Goal: Navigation & Orientation: Find specific page/section

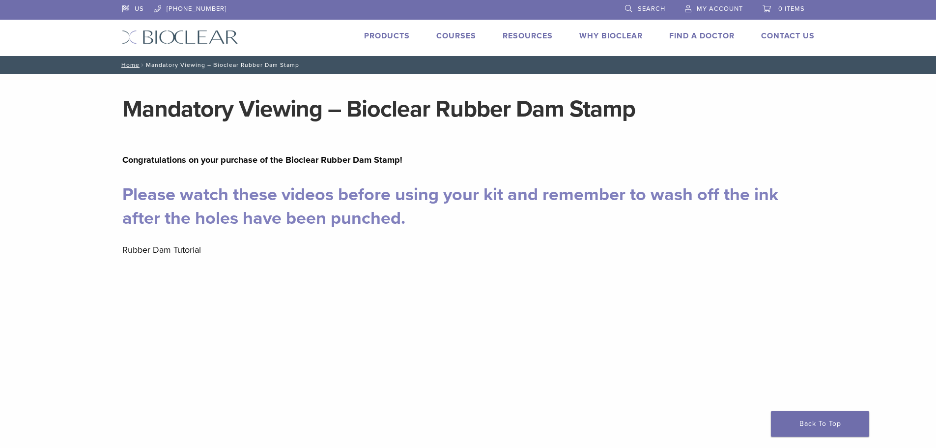
click at [382, 31] on link "Products" at bounding box center [387, 36] width 46 height 10
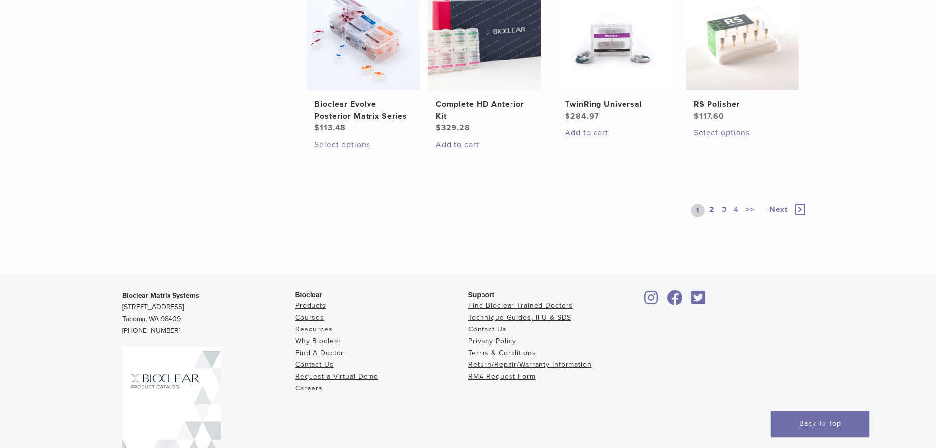
scroll to position [874, 0]
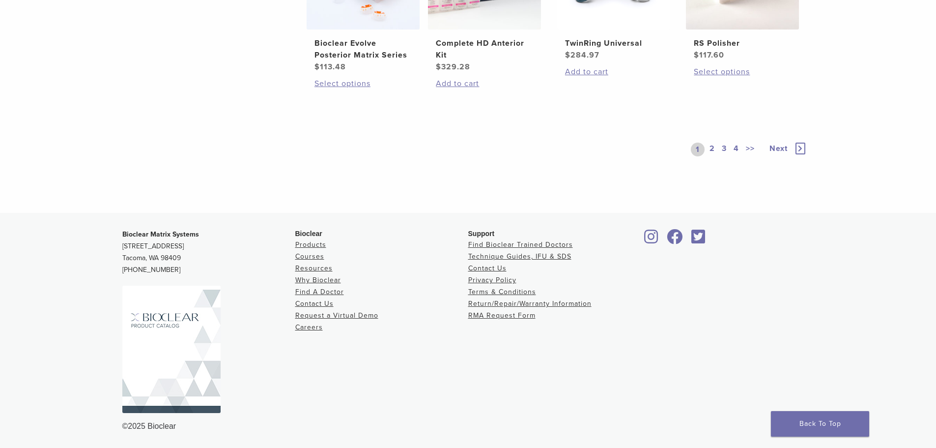
click at [713, 150] on link "2" at bounding box center [711, 149] width 9 height 14
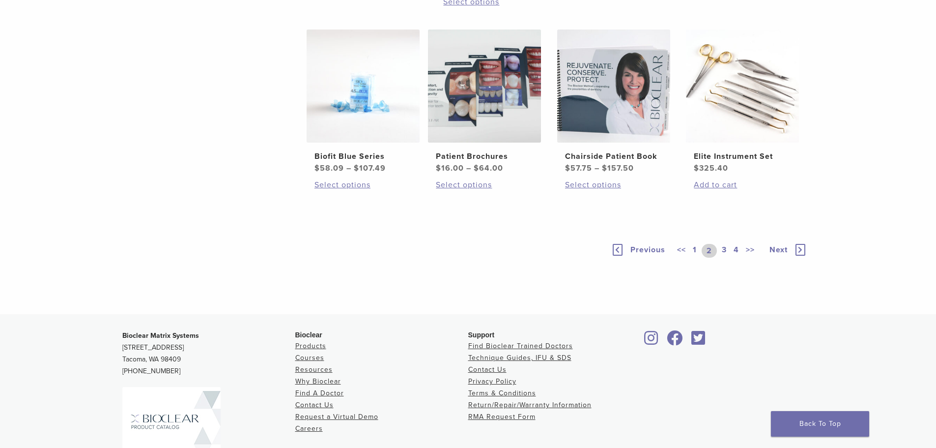
scroll to position [666, 0]
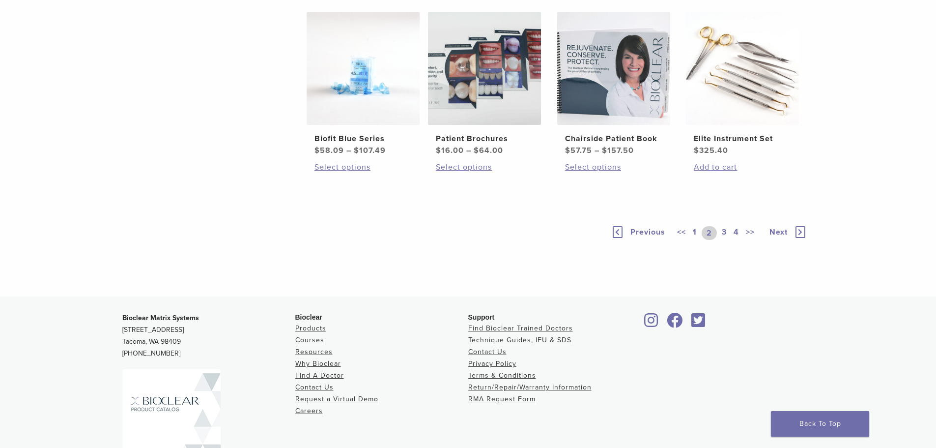
click at [724, 240] on link "3" at bounding box center [724, 233] width 9 height 14
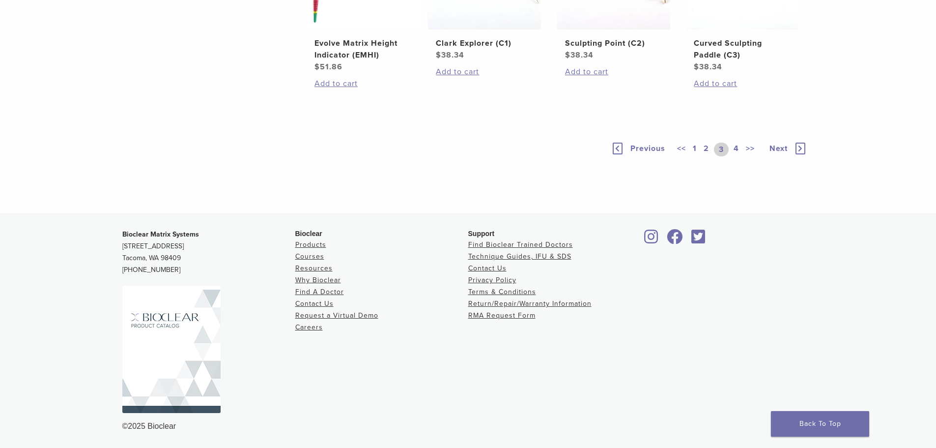
scroll to position [764, 0]
click at [740, 156] on link "4" at bounding box center [735, 149] width 9 height 14
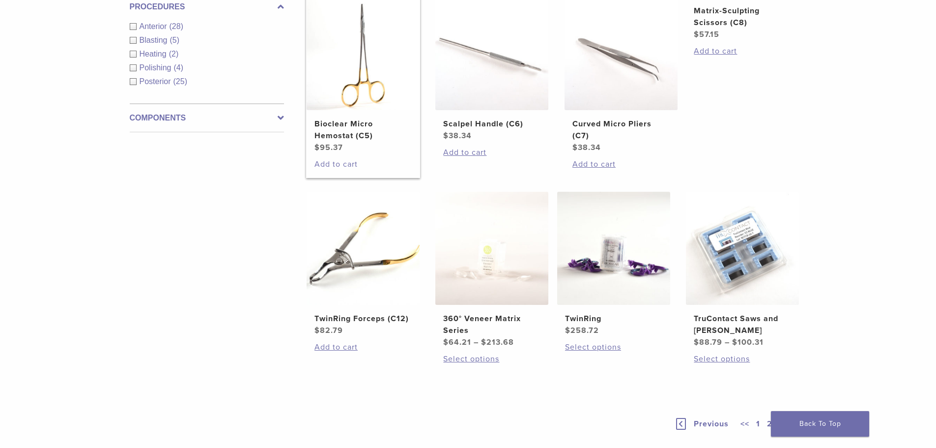
scroll to position [567, 0]
